Goal: Information Seeking & Learning: Check status

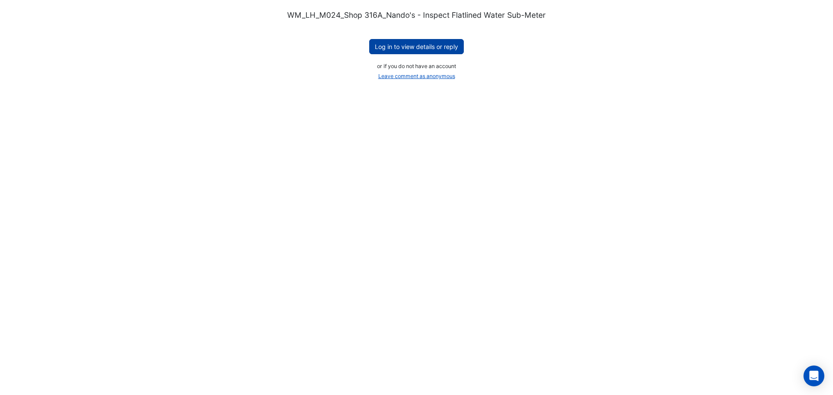
click at [401, 43] on button "Log in to view details or reply" at bounding box center [416, 46] width 95 height 15
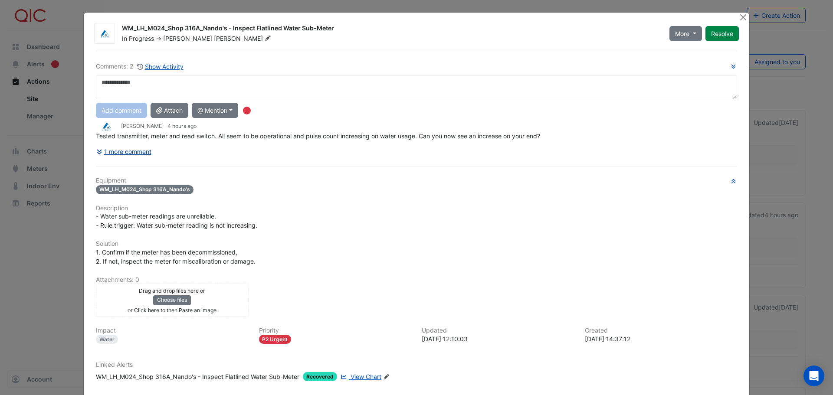
click at [121, 153] on button "1 more comment" at bounding box center [124, 151] width 56 height 15
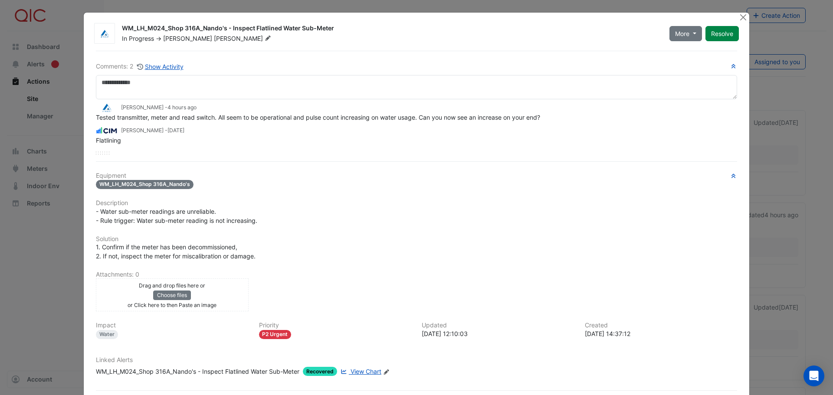
click at [368, 370] on span "View Chart" at bounding box center [366, 371] width 31 height 7
